Goal: Task Accomplishment & Management: Use online tool/utility

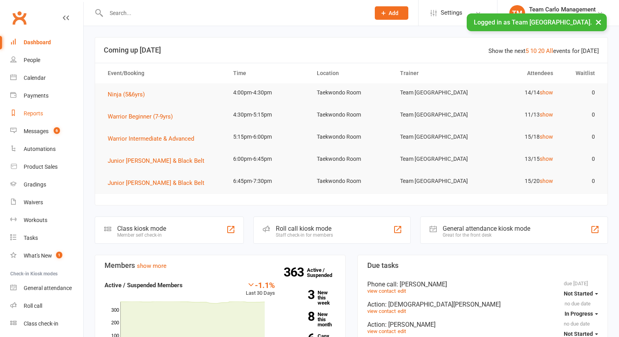
click at [33, 113] on div "Reports" at bounding box center [33, 113] width 19 height 6
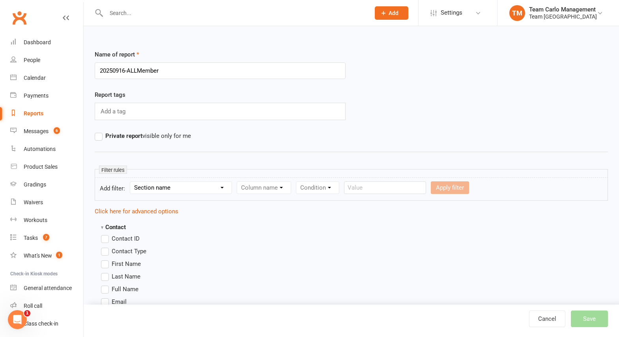
type input "20250916-ALLMembers"
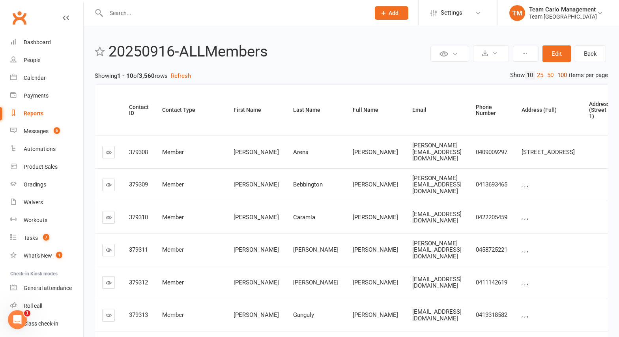
click at [560, 75] on link "100" at bounding box center [562, 75] width 13 height 8
